Goal: Transaction & Acquisition: Purchase product/service

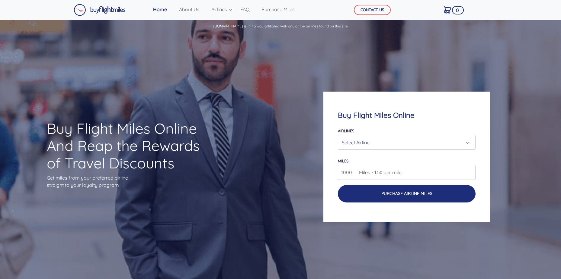
click at [390, 198] on button "Purchase Airline Miles" at bounding box center [406, 193] width 137 height 17
click at [411, 191] on button "Purchase Airline Miles" at bounding box center [406, 193] width 137 height 17
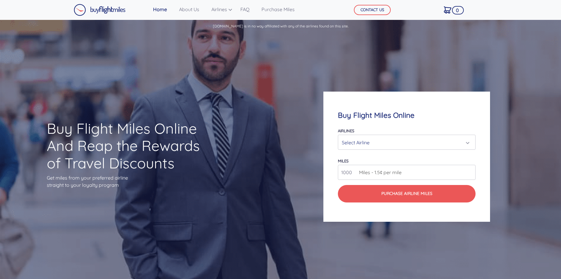
click at [380, 177] on input "1000" at bounding box center [406, 172] width 137 height 15
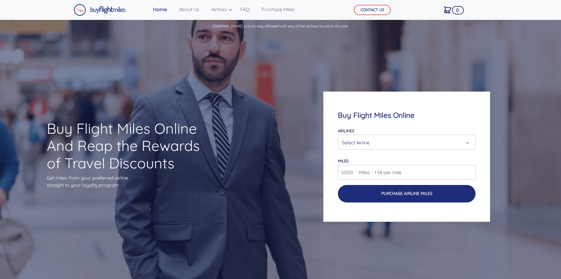
type input "5000"
click at [416, 198] on button "Purchase Airline Miles" at bounding box center [406, 193] width 137 height 17
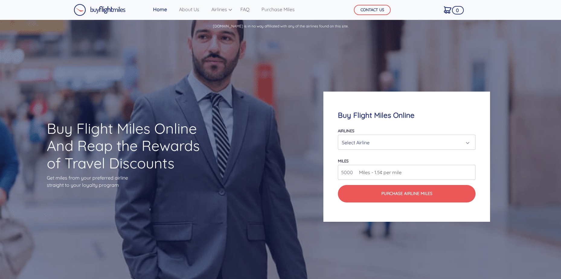
click at [447, 142] on div "Select Airline" at bounding box center [405, 142] width 126 height 11
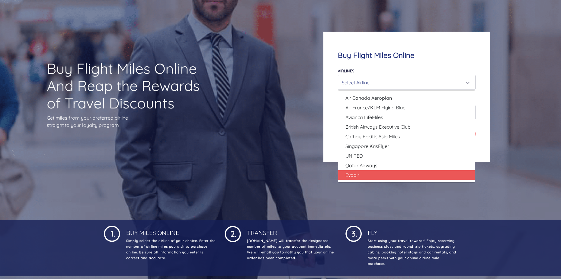
scroll to position [60, 0]
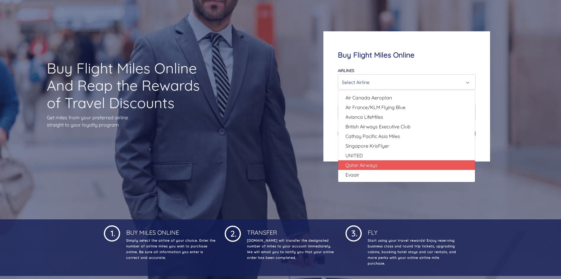
click at [404, 161] on link "Qatar Airways" at bounding box center [406, 166] width 137 height 10
select select "Qatar Airways"
type input "10000"
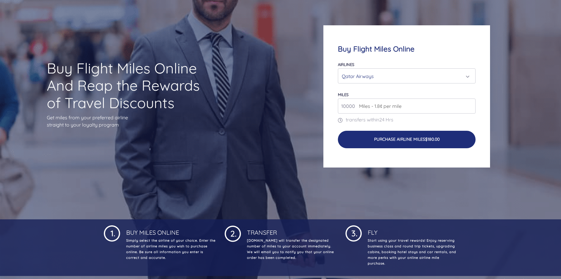
click at [412, 140] on button "Purchase Airline Miles $180.00" at bounding box center [406, 139] width 137 height 17
